Goal: Task Accomplishment & Management: Use online tool/utility

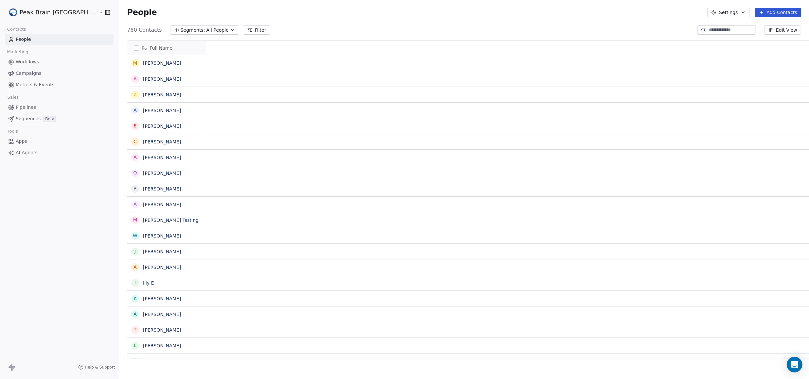
scroll to position [327, 713]
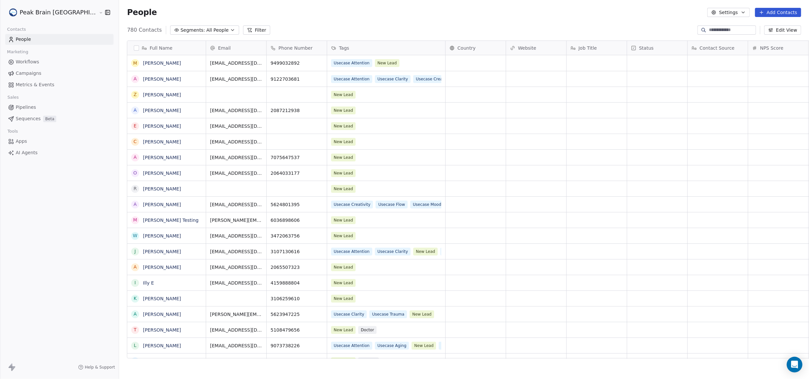
click at [41, 71] on link "Campaigns" at bounding box center [59, 73] width 108 height 11
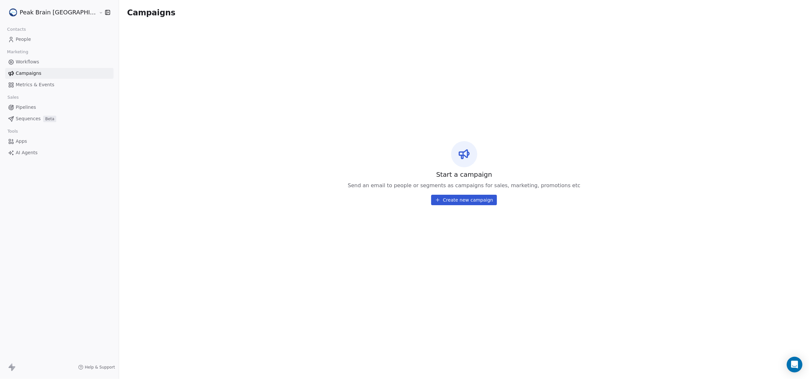
click at [36, 60] on span "Workflows" at bounding box center [28, 62] width 24 height 7
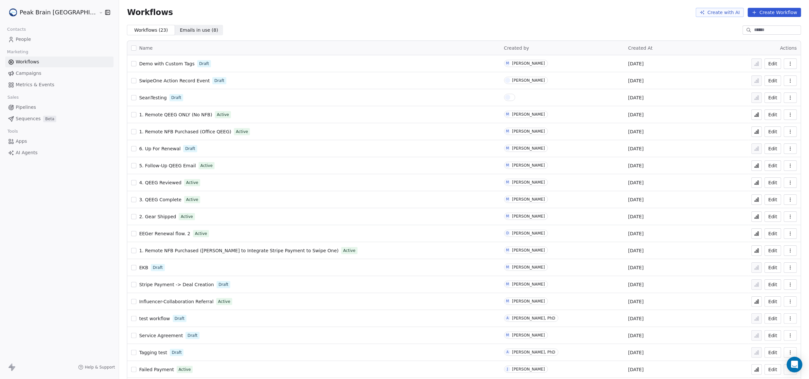
click at [175, 25] on span "Emails in use ( 8 ) Emails in use ( 8 )" at bounding box center [199, 30] width 48 height 10
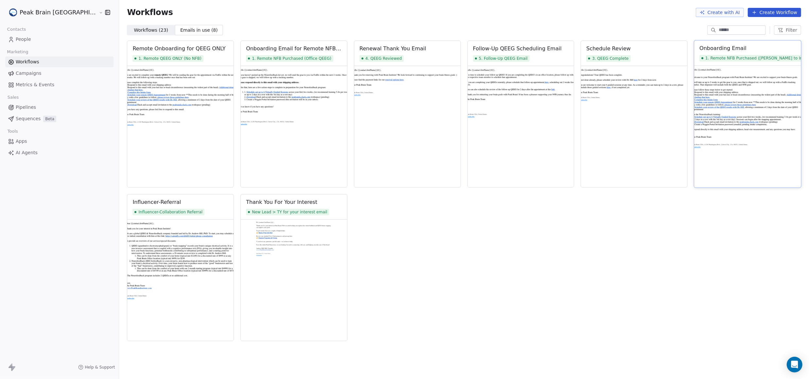
click at [730, 80] on img at bounding box center [747, 127] width 107 height 122
click at [710, 45] on div "Onboarding Email" at bounding box center [722, 48] width 47 height 8
